Goal: Information Seeking & Learning: Learn about a topic

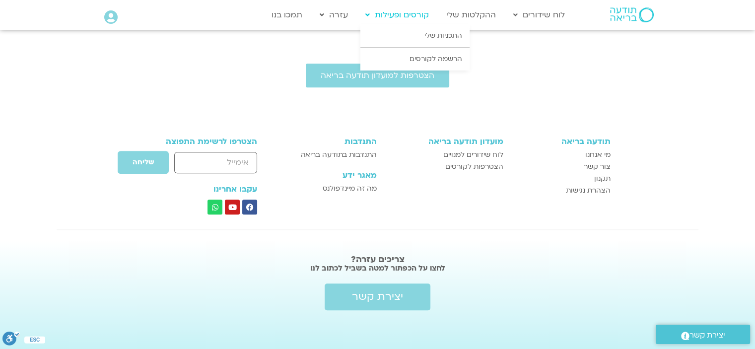
scroll to position [475, 0]
click at [433, 33] on link "התכניות שלי" at bounding box center [414, 35] width 109 height 23
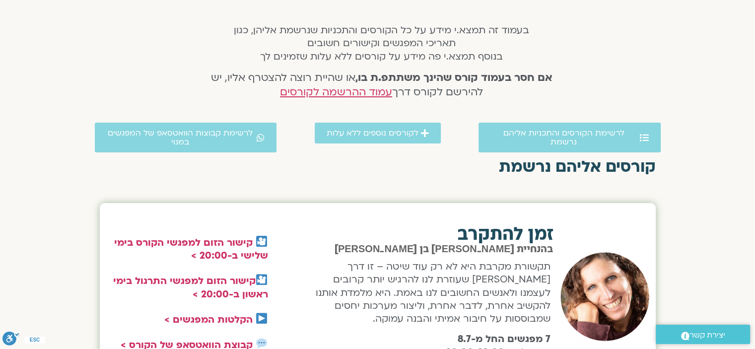
scroll to position [149, 0]
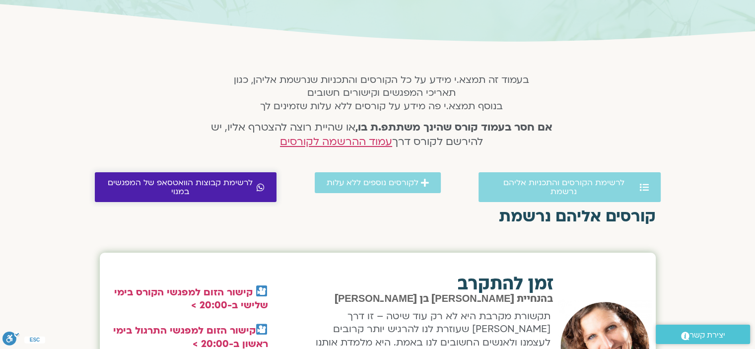
click at [226, 179] on span "לרשימת קבוצות הוואטסאפ של המפגשים במנוי" at bounding box center [181, 187] width 148 height 18
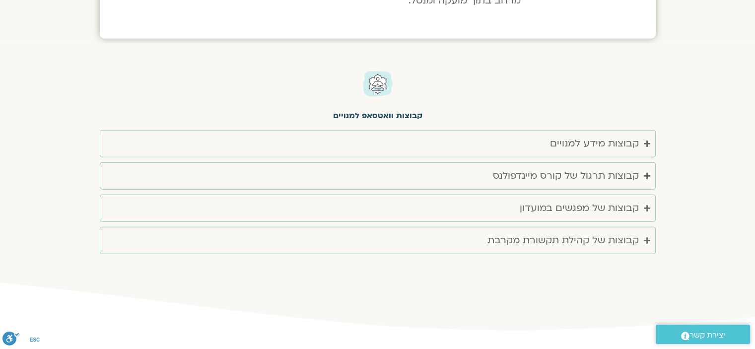
scroll to position [2465, 0]
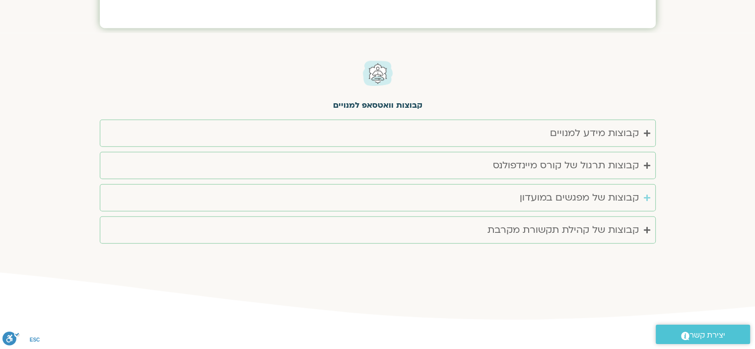
click at [601, 190] on div "קבוצות של מפגשים במועדון" at bounding box center [579, 198] width 119 height 16
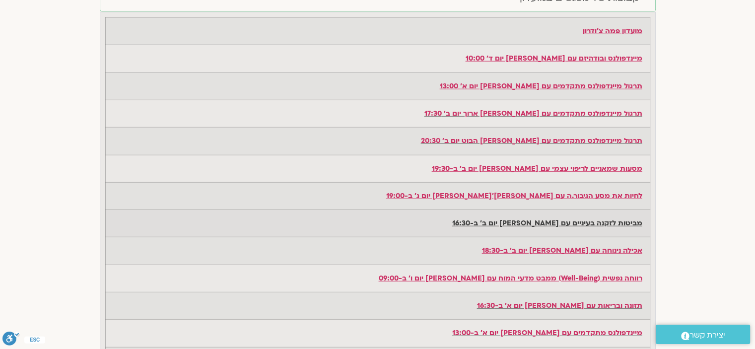
scroll to position [2614, 0]
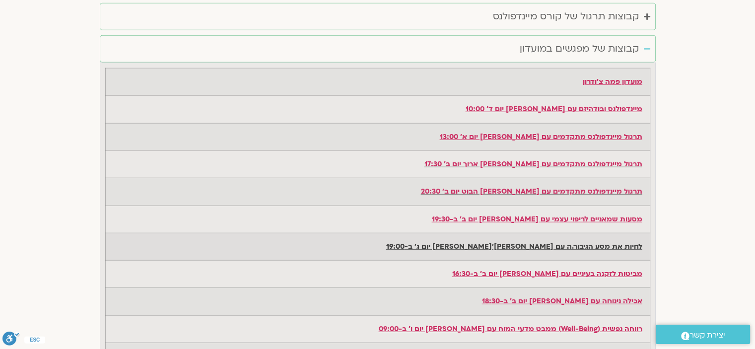
click at [565, 242] on span "לחיות את מסע הגיבור.ה עם [PERSON_NAME]'[PERSON_NAME] יום ג' ב-19:00" at bounding box center [514, 246] width 256 height 9
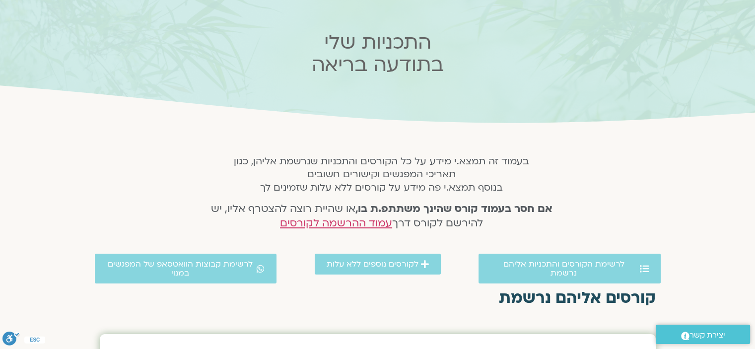
scroll to position [0, 0]
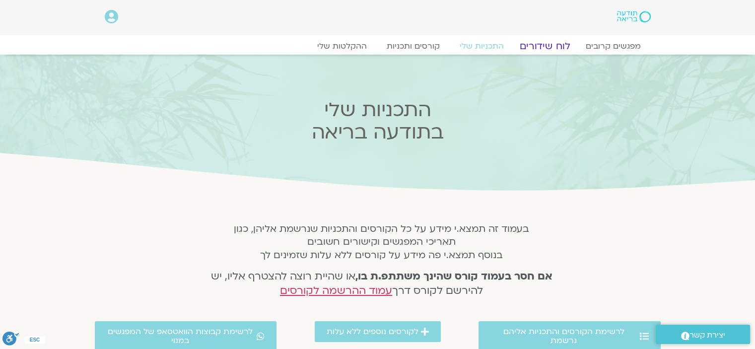
click at [560, 45] on link "לוח שידורים" at bounding box center [544, 46] width 74 height 12
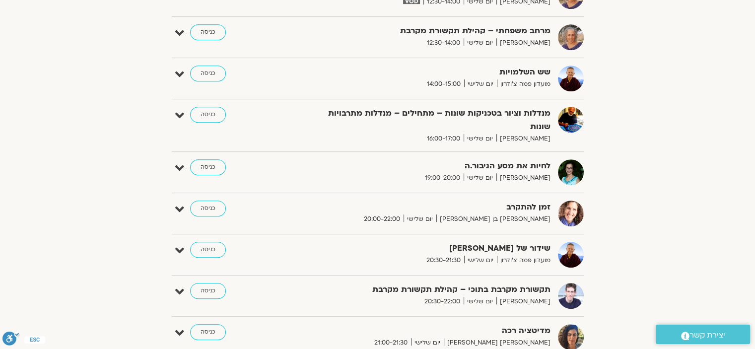
scroll to position [546, 0]
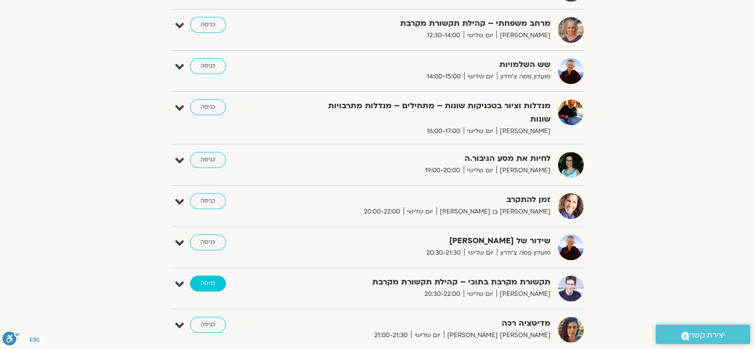
click at [206, 275] on link "כניסה" at bounding box center [208, 283] width 36 height 16
